Goal: Task Accomplishment & Management: Use online tool/utility

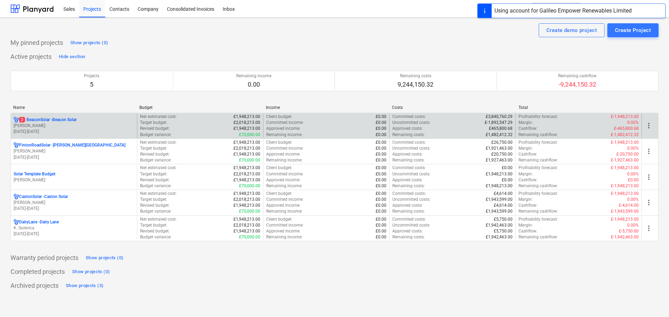
click at [61, 121] on p "2 BeaconSolar - Beacon Solar" at bounding box center [48, 120] width 58 height 6
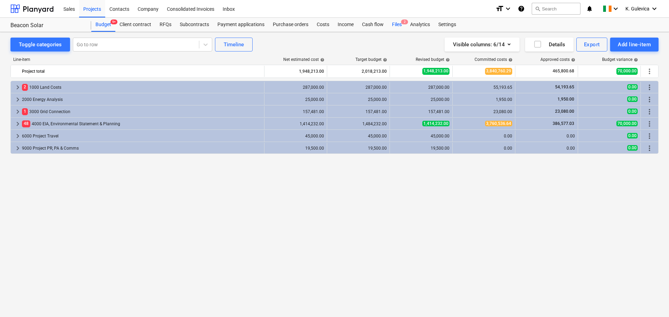
click at [397, 24] on div "Files 2" at bounding box center [397, 25] width 18 height 14
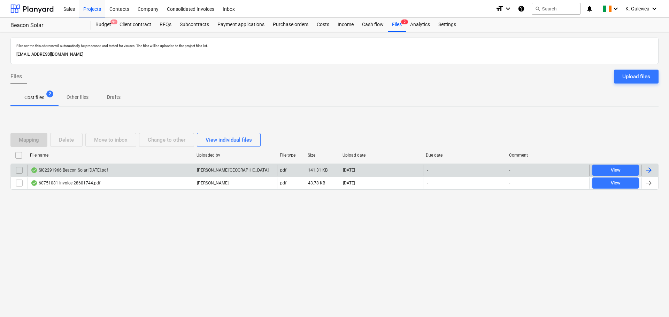
click at [256, 167] on div "[PERSON_NAME][GEOGRAPHIC_DATA]" at bounding box center [235, 170] width 83 height 11
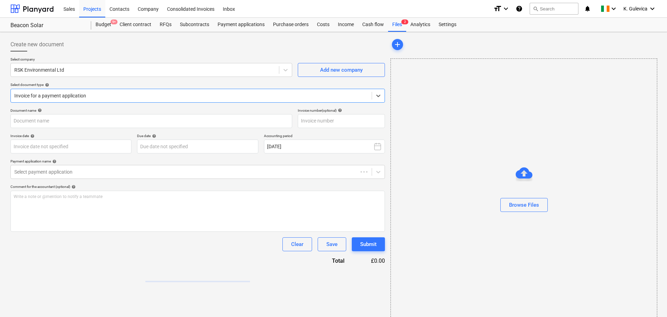
type input "SI02291966"
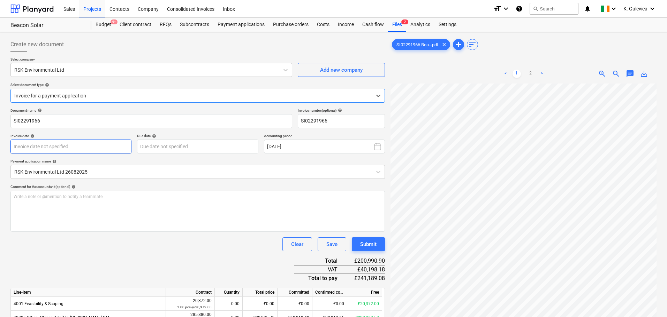
click at [73, 147] on body "Sales Projects Contacts Company Consolidated Invoices Inbox format_size keyboar…" at bounding box center [333, 158] width 667 height 317
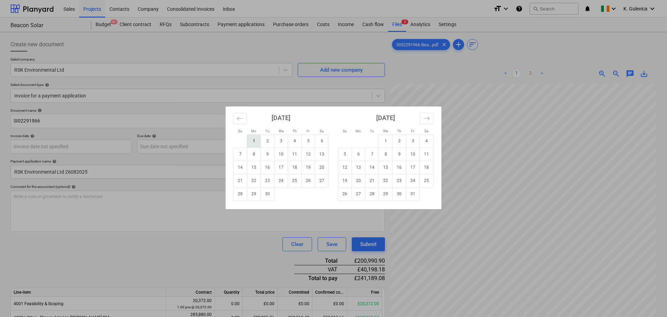
click at [255, 139] on td "1" at bounding box center [254, 141] width 14 height 13
type input "[DATE]"
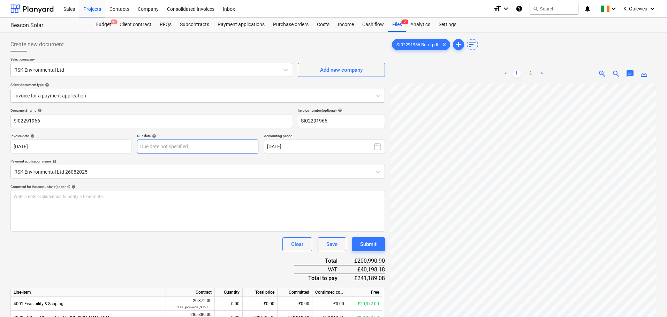
click at [173, 145] on body "Sales Projects Contacts Company Consolidated Invoices Inbox format_size keyboar…" at bounding box center [333, 158] width 667 height 317
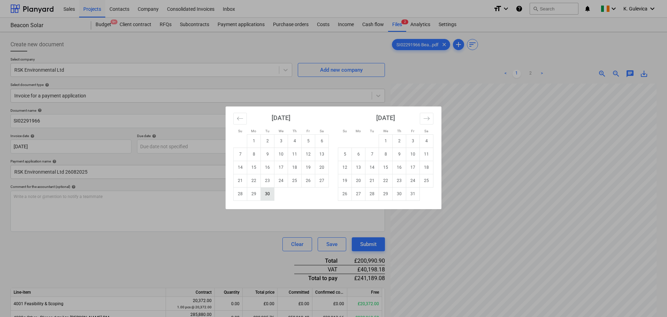
click at [273, 192] on td "30" at bounding box center [268, 193] width 14 height 13
type input "[DATE]"
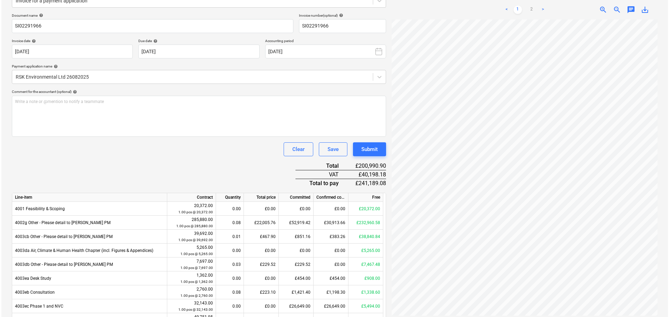
scroll to position [139, 0]
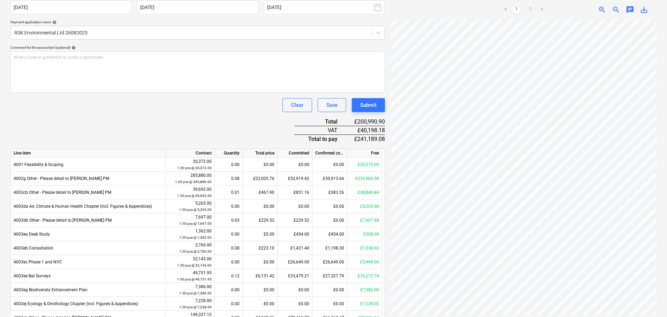
click at [529, 6] on link "2" at bounding box center [530, 10] width 8 height 8
click at [371, 104] on div "Submit" at bounding box center [368, 105] width 16 height 9
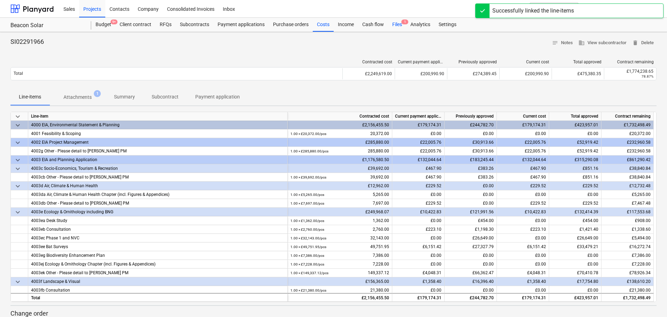
click at [396, 24] on div "Files 1" at bounding box center [397, 25] width 18 height 14
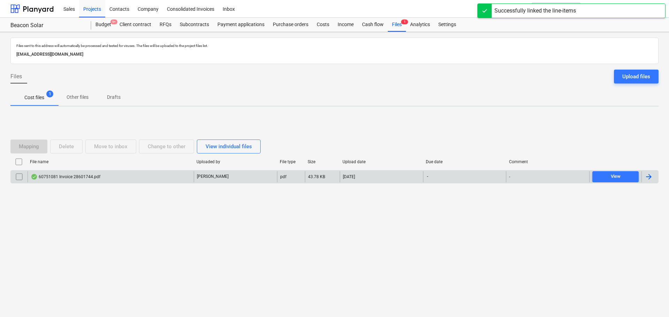
click at [158, 180] on div "60751081 Invoice 28601744.pdf" at bounding box center [111, 176] width 166 height 11
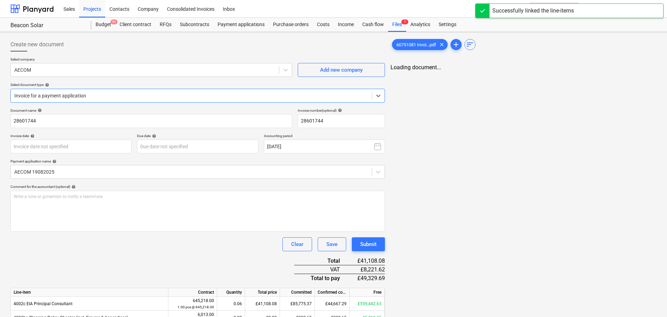
type input "28601744"
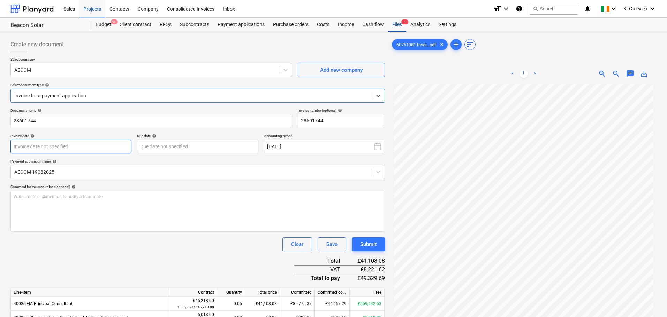
click at [97, 142] on body "Sales Projects Contacts Company Consolidated Invoices Inbox format_size keyboar…" at bounding box center [333, 158] width 667 height 317
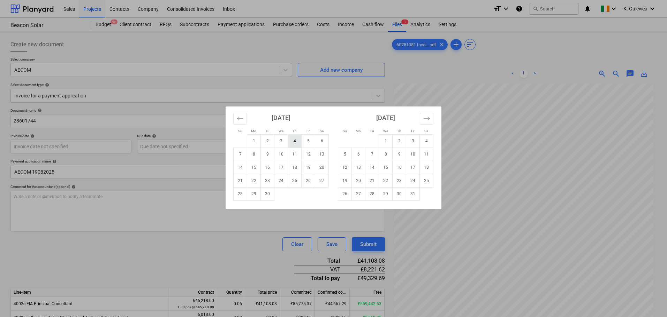
click at [296, 140] on td "4" at bounding box center [295, 141] width 14 height 13
type input "[DATE]"
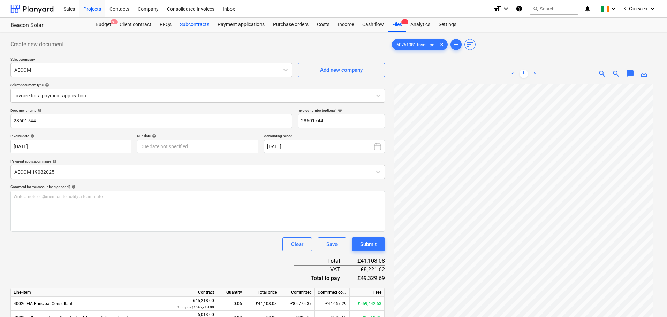
click at [185, 24] on div "Subcontracts" at bounding box center [195, 25] width 38 height 14
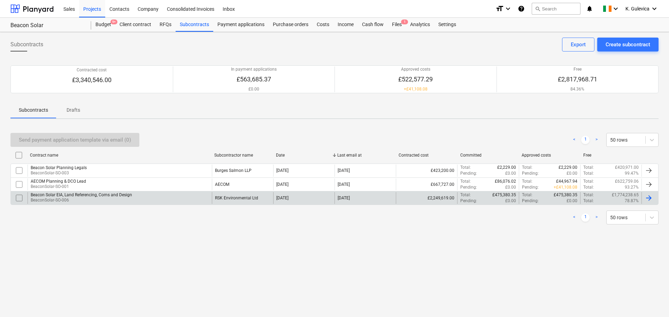
click at [83, 199] on p "BeaconSolar-SO-006" at bounding box center [81, 201] width 101 height 6
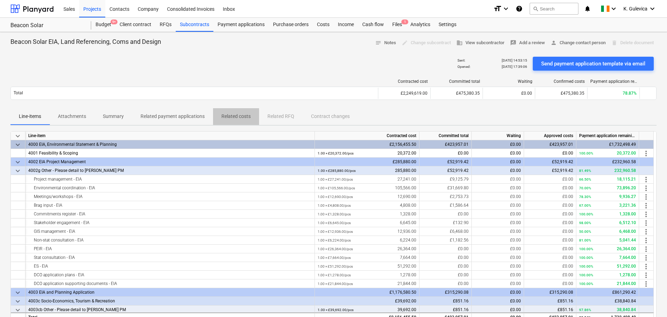
click at [245, 117] on p "Related costs" at bounding box center [235, 116] width 29 height 7
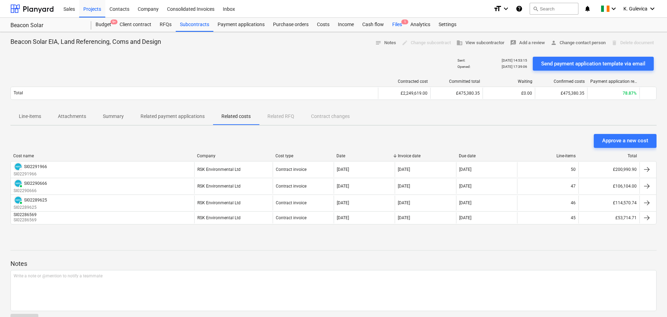
click at [394, 24] on div "Files 1" at bounding box center [397, 25] width 18 height 14
